Goal: Task Accomplishment & Management: Manage account settings

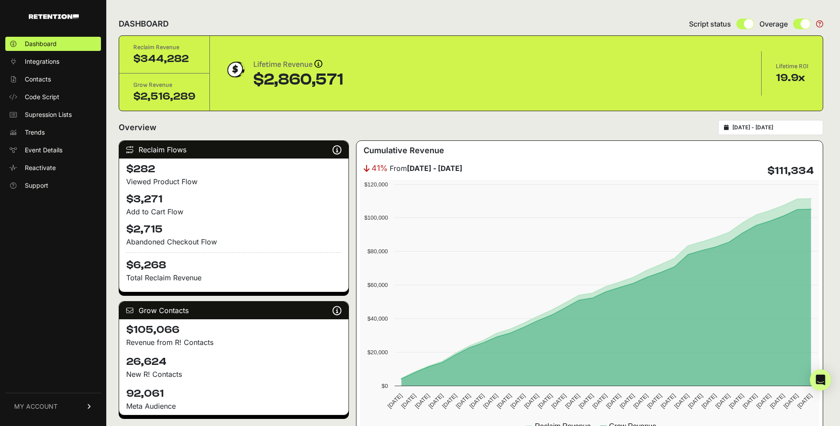
scroll to position [953, 0]
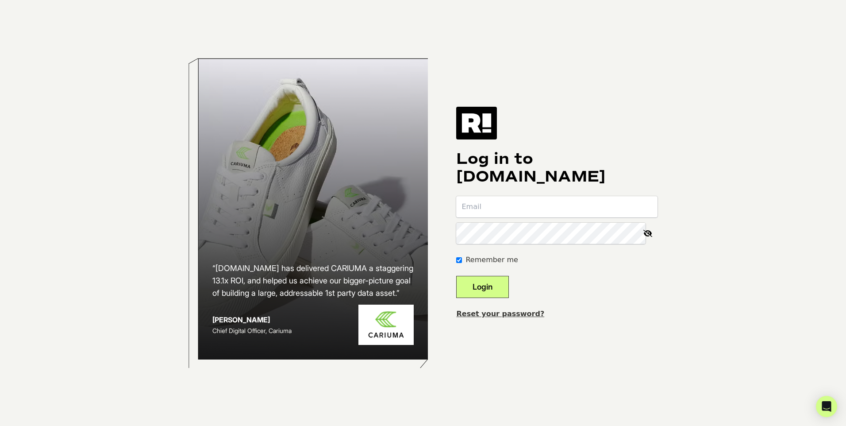
click at [510, 213] on input "email" at bounding box center [556, 206] width 201 height 21
type input "[EMAIL_ADDRESS][DOMAIN_NAME]"
click at [493, 289] on button "Login" at bounding box center [482, 287] width 53 height 22
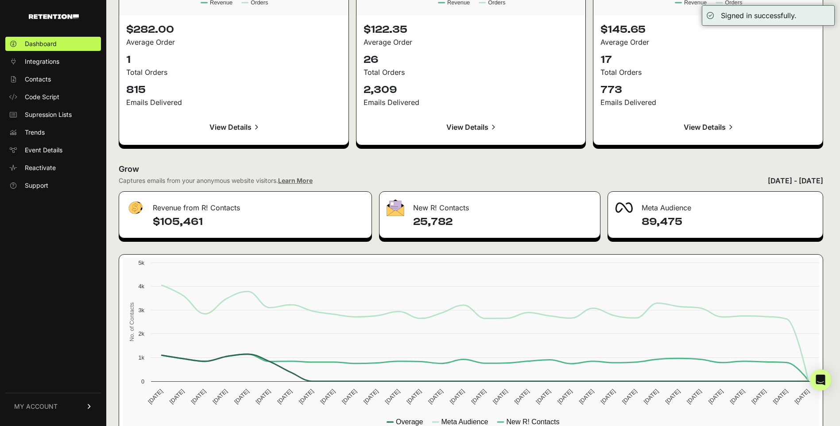
scroll to position [954, 0]
